Goal: Task Accomplishment & Management: Use online tool/utility

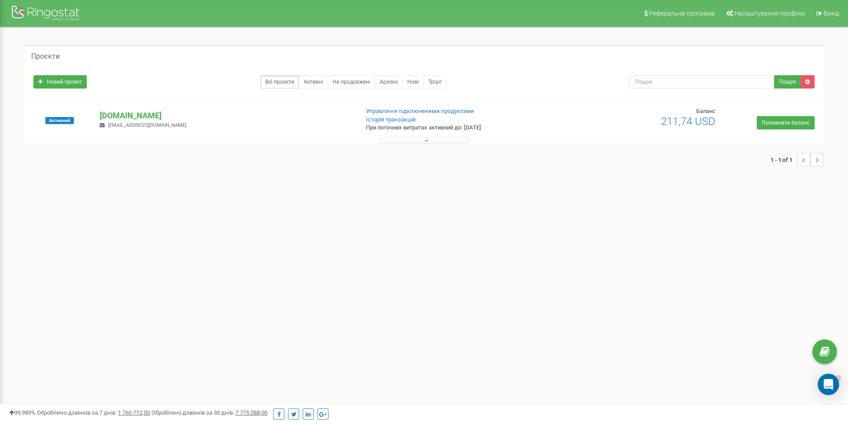
click at [399, 139] on button at bounding box center [424, 140] width 89 height 7
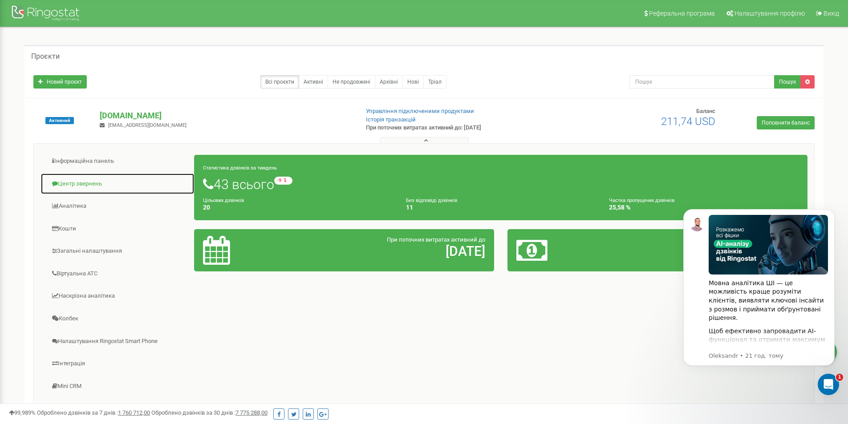
click at [91, 182] on link "Центр звернень" at bounding box center [117, 184] width 154 height 22
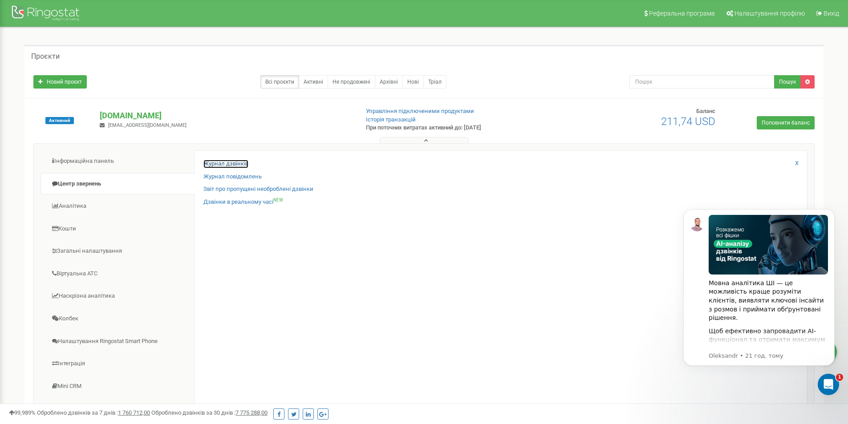
click at [232, 163] on link "Журнал дзвінків" at bounding box center [225, 164] width 45 height 8
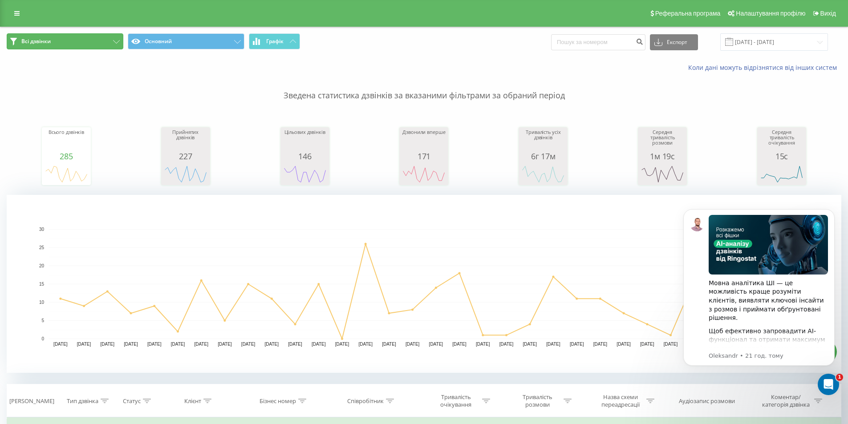
click at [110, 43] on button "Всі дзвінки" at bounding box center [65, 41] width 117 height 16
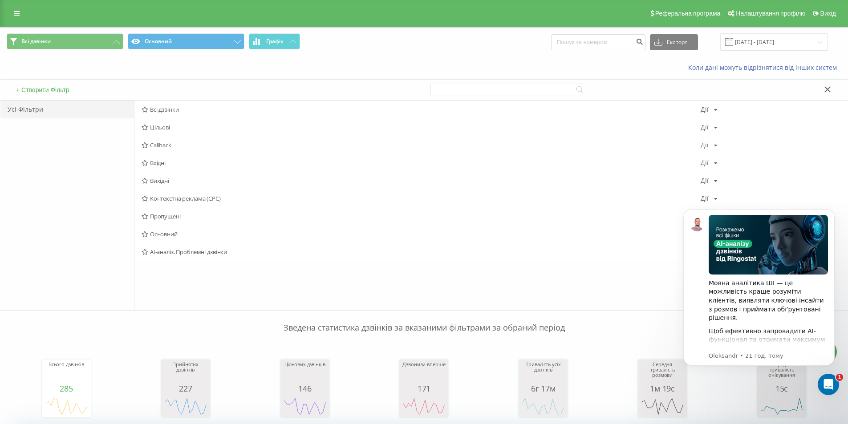
click at [166, 196] on span "Контекстна реклама (CPC)" at bounding box center [421, 198] width 559 height 6
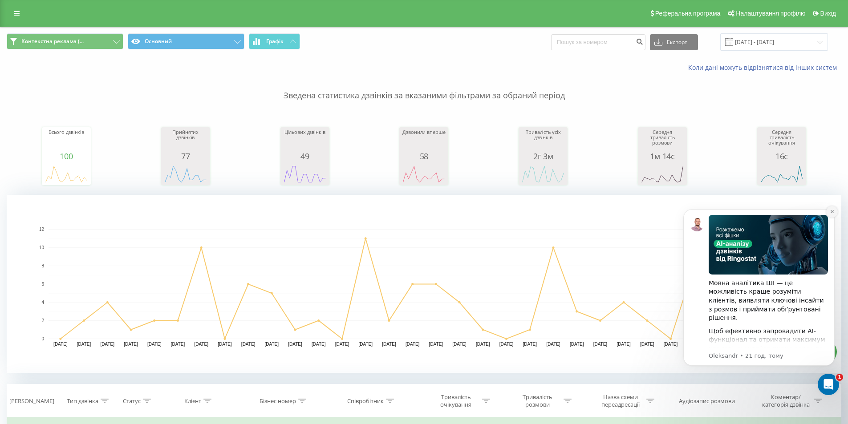
click at [830, 214] on icon "Dismiss notification" at bounding box center [832, 211] width 5 height 5
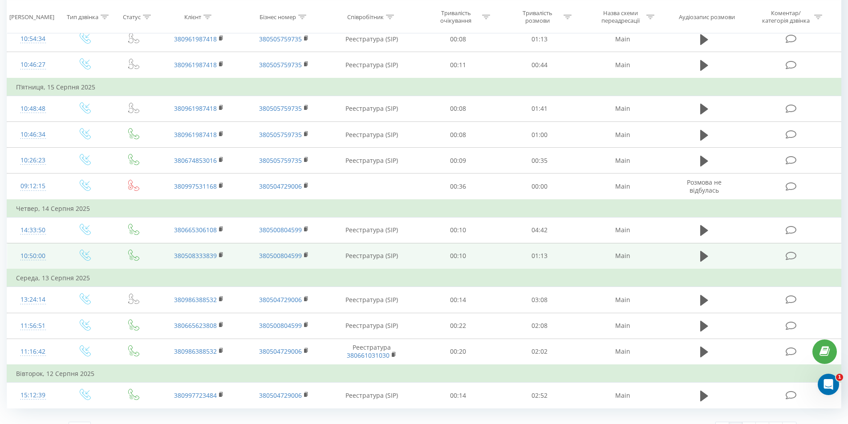
scroll to position [836, 0]
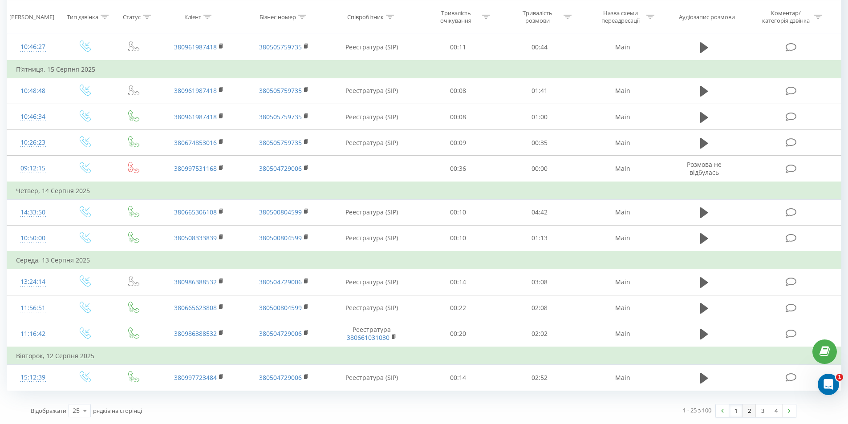
click at [749, 413] on link "2" at bounding box center [748, 411] width 13 height 12
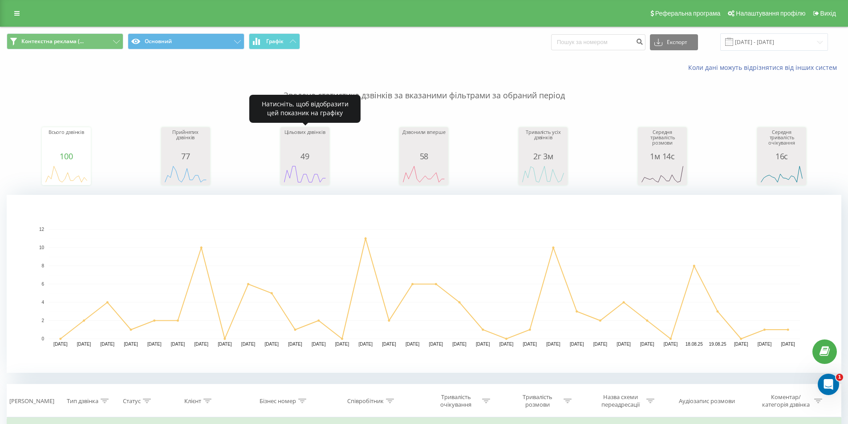
click at [312, 166] on icon "A chart." at bounding box center [305, 174] width 45 height 27
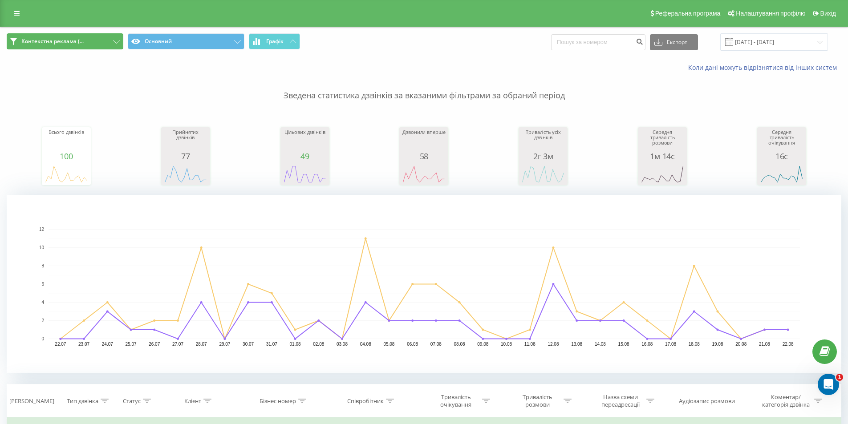
click at [112, 40] on button "Контекстна реклама (..." at bounding box center [65, 41] width 117 height 16
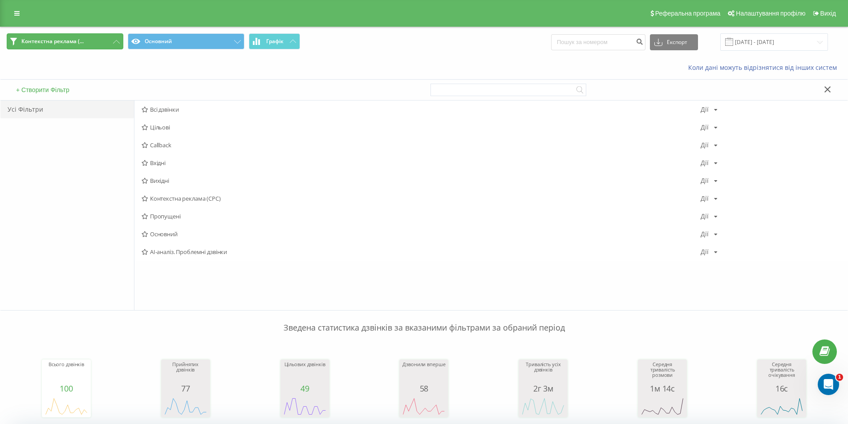
click at [113, 43] on icon at bounding box center [116, 42] width 7 height 4
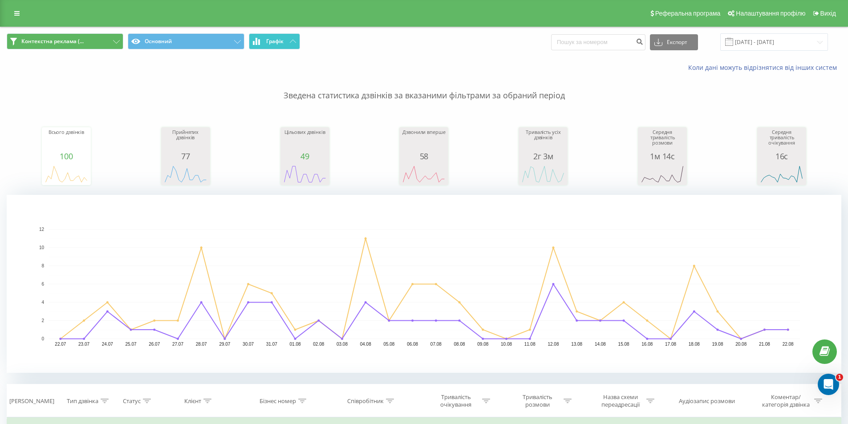
click at [286, 45] on button "Графік" at bounding box center [274, 41] width 51 height 16
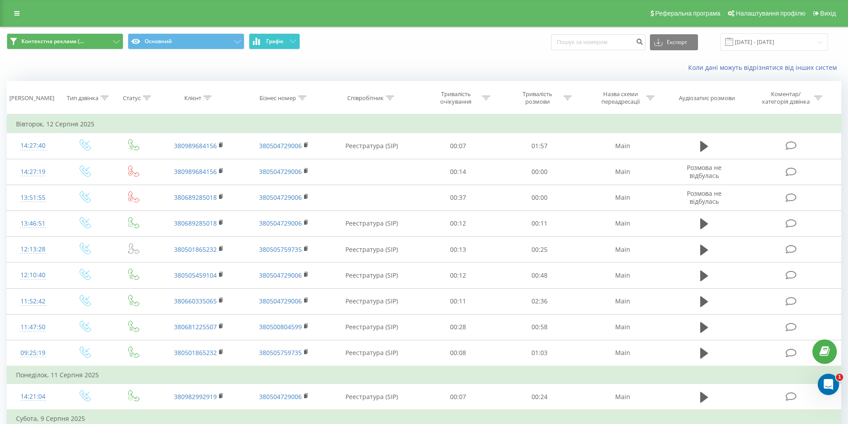
click at [286, 45] on button "Графік" at bounding box center [274, 41] width 51 height 16
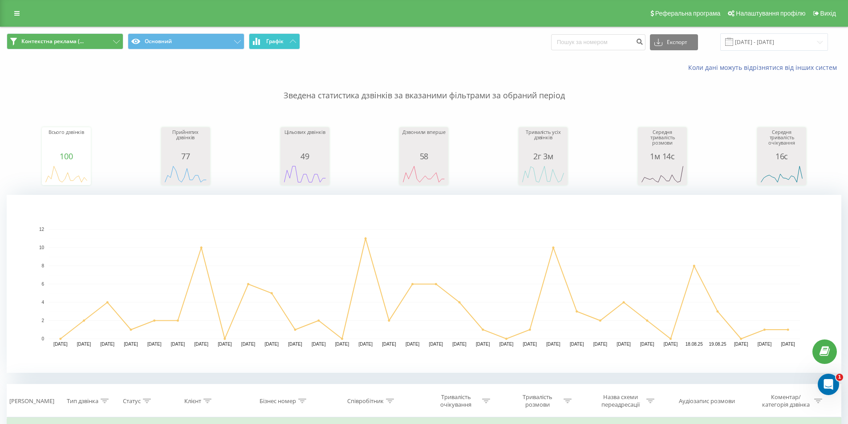
click at [283, 42] on span "Графік" at bounding box center [274, 41] width 17 height 6
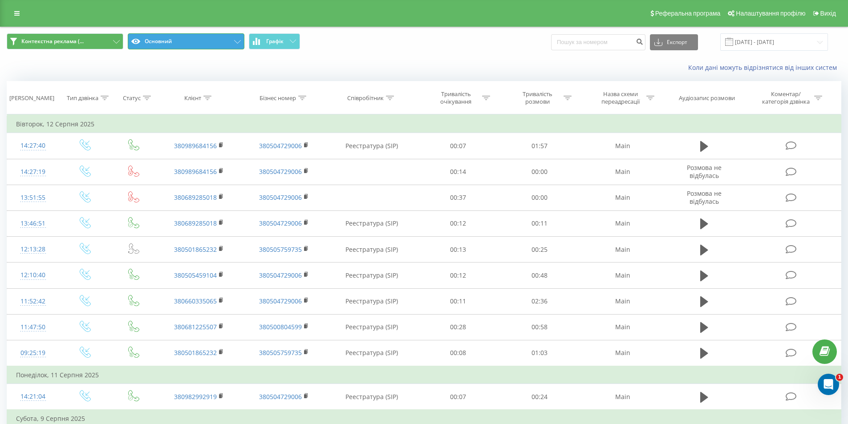
click at [228, 42] on button "Основний" at bounding box center [186, 41] width 117 height 16
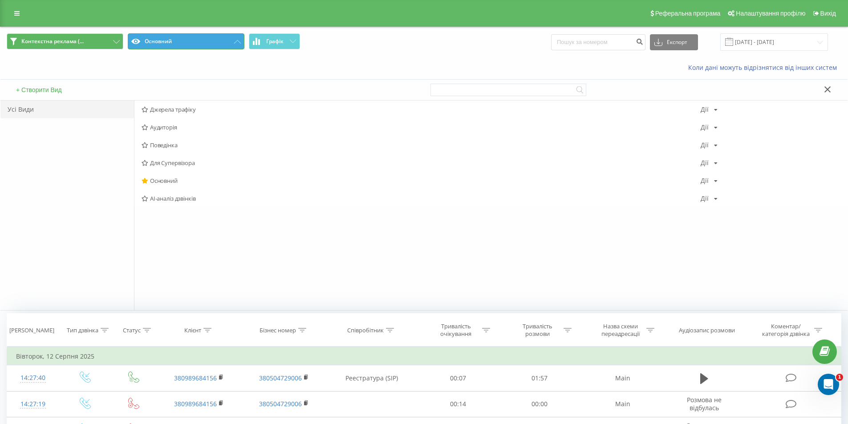
click at [228, 42] on button "Основний" at bounding box center [186, 41] width 117 height 16
